Goal: Browse casually

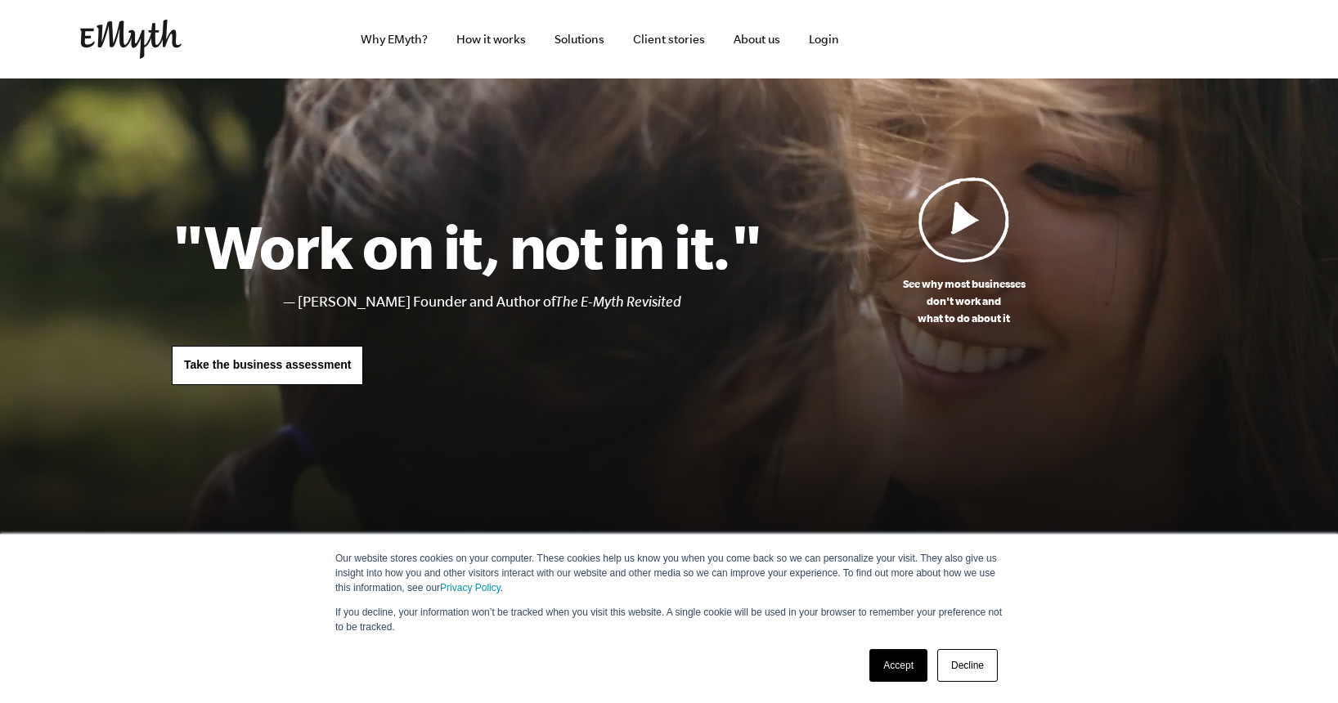
click at [984, 242] on img at bounding box center [965, 220] width 92 height 86
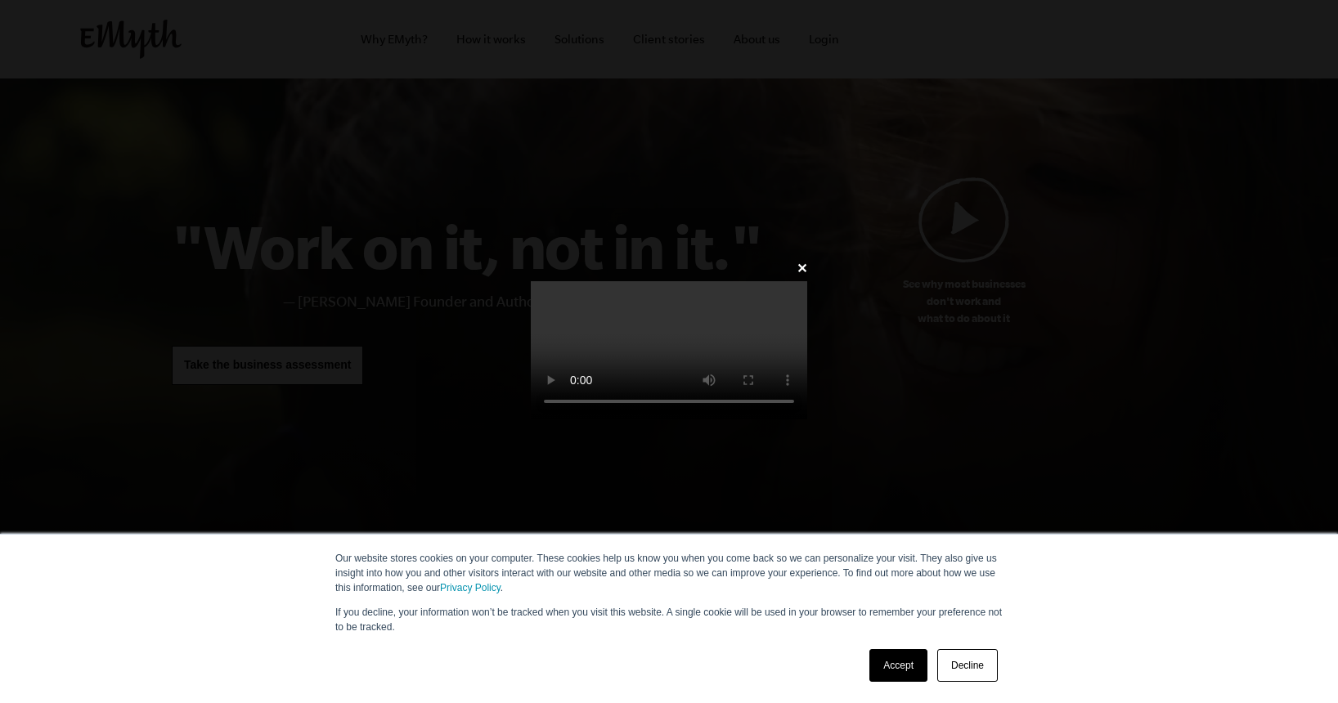
click at [897, 664] on link "Accept" at bounding box center [899, 665] width 58 height 33
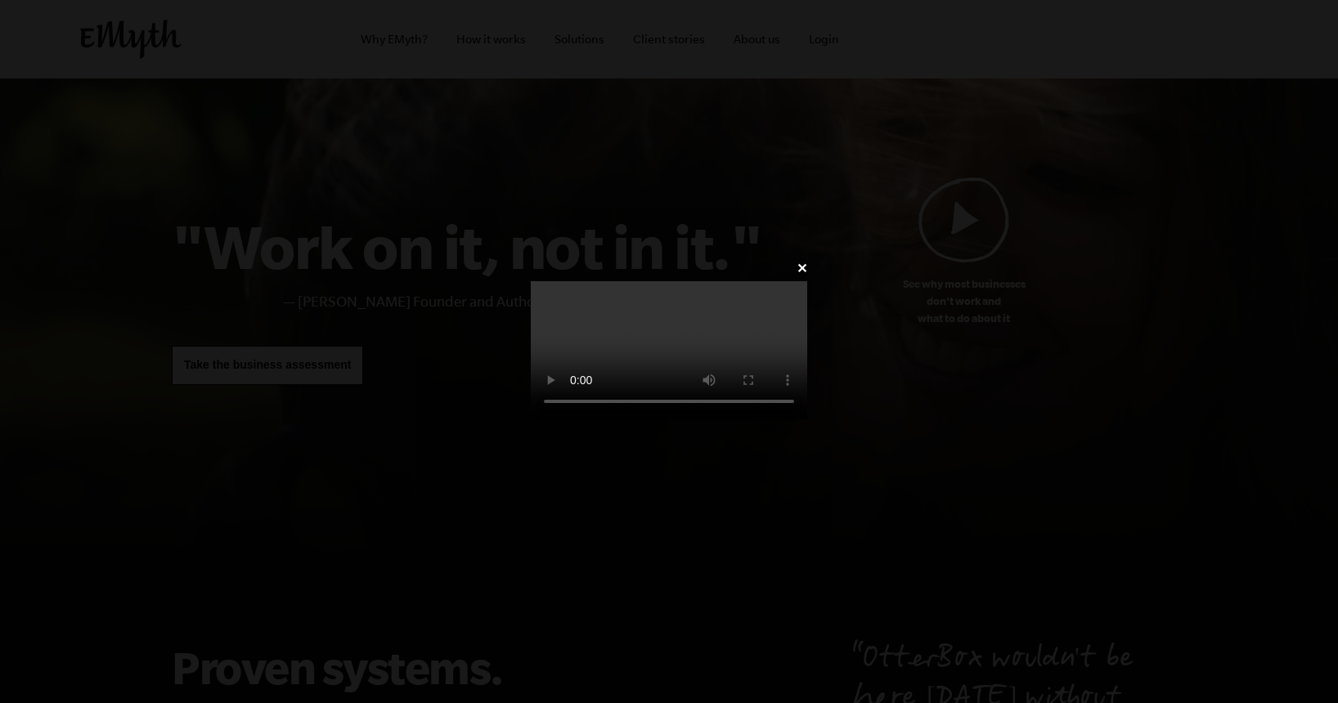
click at [691, 281] on video at bounding box center [669, 350] width 276 height 138
click at [506, 257] on div "✕" at bounding box center [669, 352] width 326 height 190
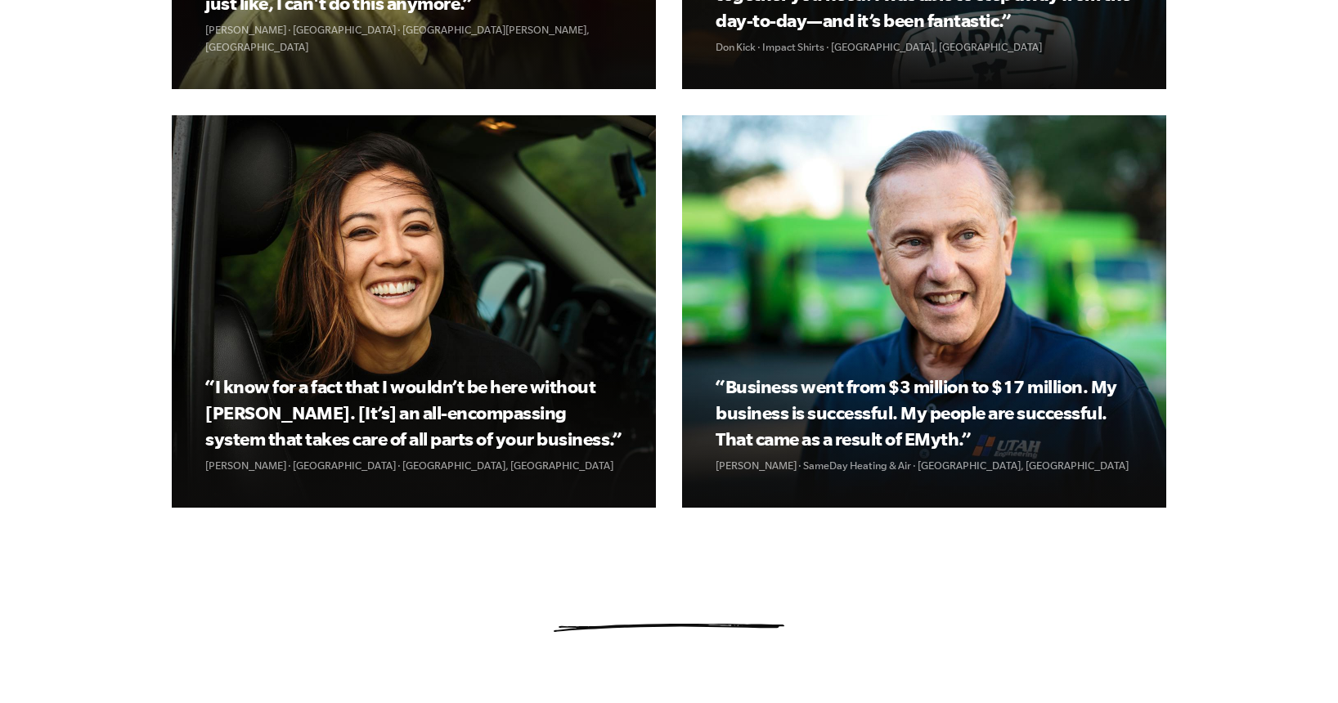
scroll to position [2167, 0]
